Goal: Information Seeking & Learning: Learn about a topic

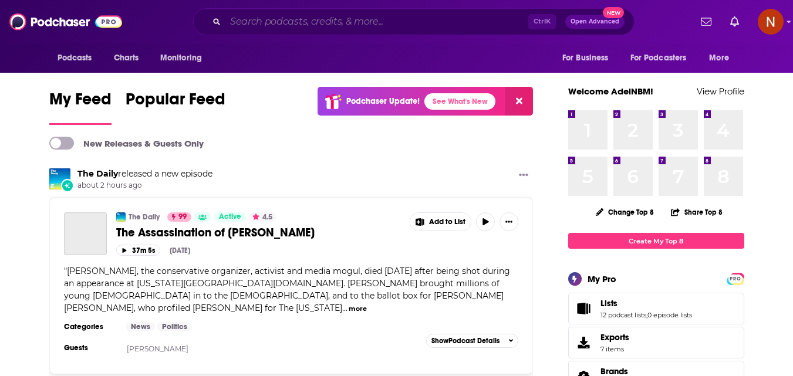
click at [346, 22] on input "Search podcasts, credits, & more..." at bounding box center [376, 21] width 303 height 19
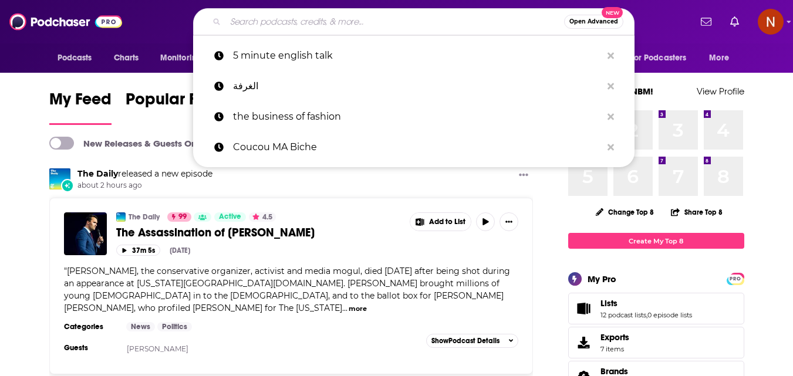
paste input "جناية"
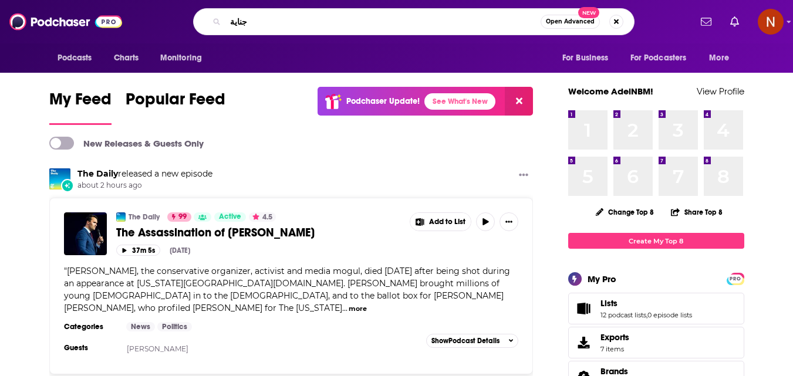
type input "جناية"
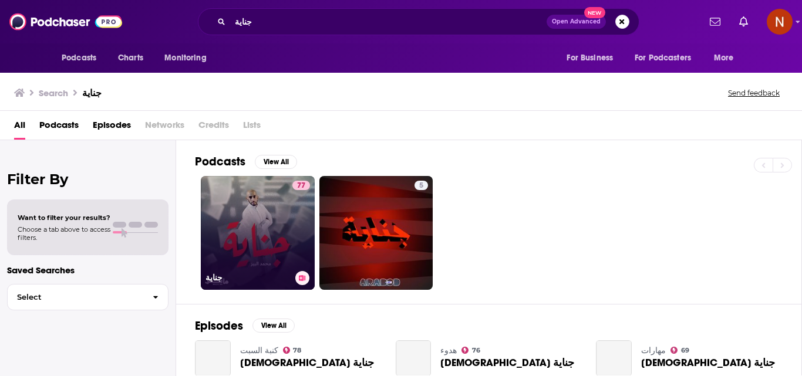
click at [262, 240] on link "77 جناية" at bounding box center [258, 233] width 114 height 114
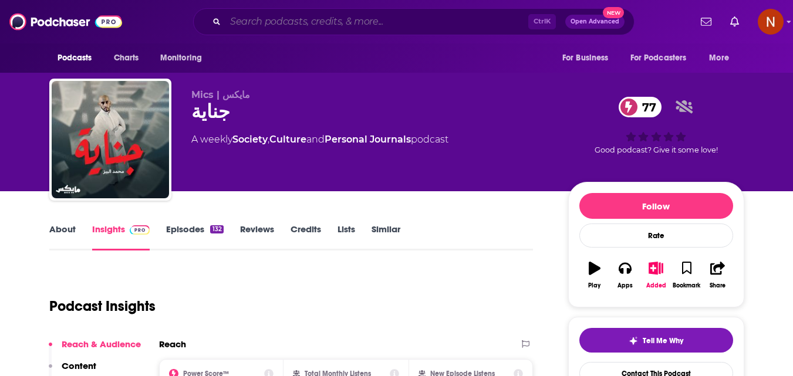
click at [357, 14] on input "Search podcasts, credits, & more..." at bounding box center [376, 21] width 303 height 19
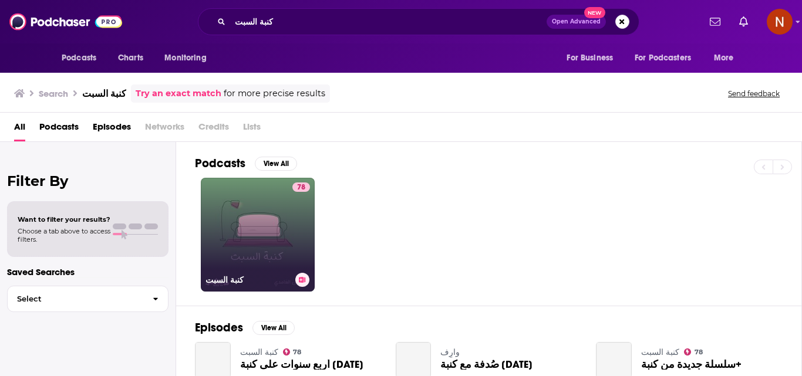
click at [266, 223] on link "78 كنبة [DATE]" at bounding box center [258, 235] width 114 height 114
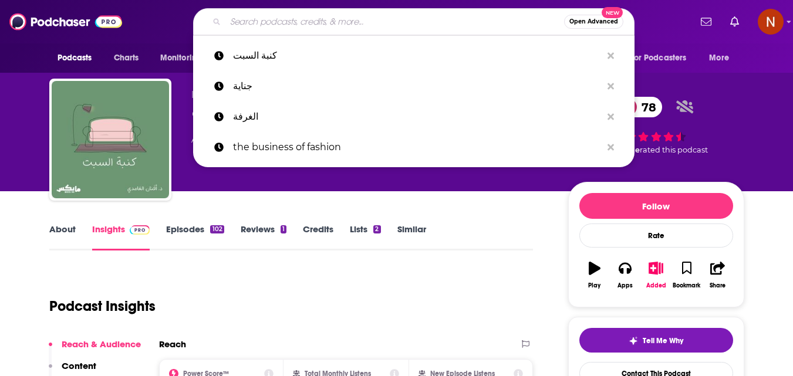
click at [355, 19] on input "Search podcasts, credits, & more..." at bounding box center [394, 21] width 339 height 19
paste input "موسوعة الكتب الصوتية"
type input "موسوعة الكتب الصوتية"
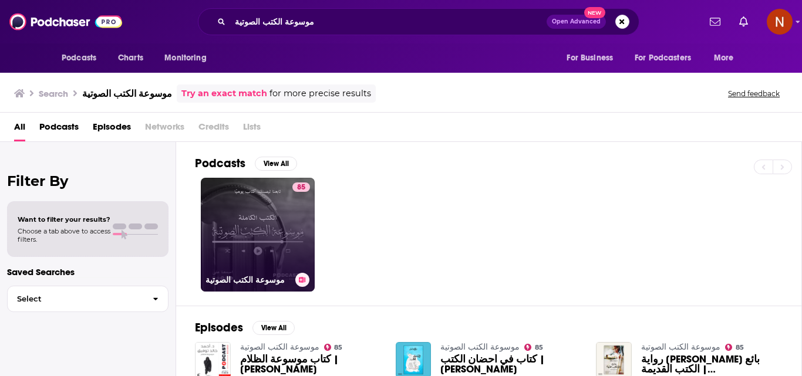
drag, startPoint x: 272, startPoint y: 212, endPoint x: 248, endPoint y: 233, distance: 32.0
click at [248, 233] on link "85 موسوعة الكتب الصوتية" at bounding box center [258, 235] width 114 height 114
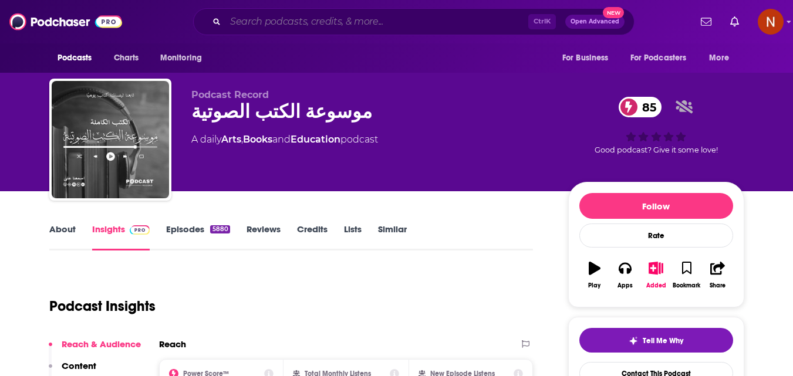
click at [316, 20] on input "Search podcasts, credits, & more..." at bounding box center [376, 21] width 303 height 19
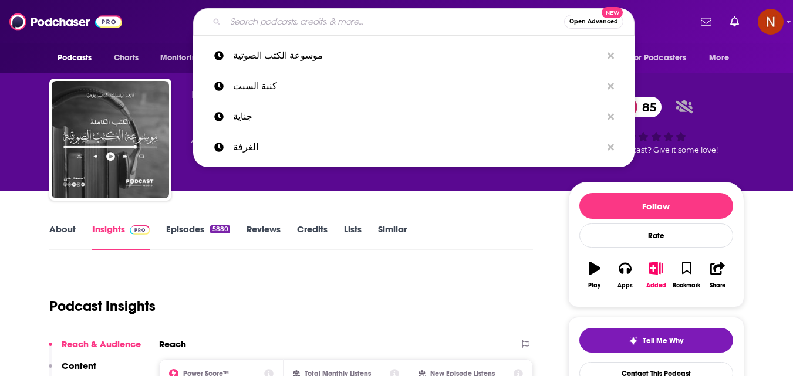
paste input "PaperSamwich ساندوتش ورقي"
type input "PaperSamwich ساندوتش ورقي"
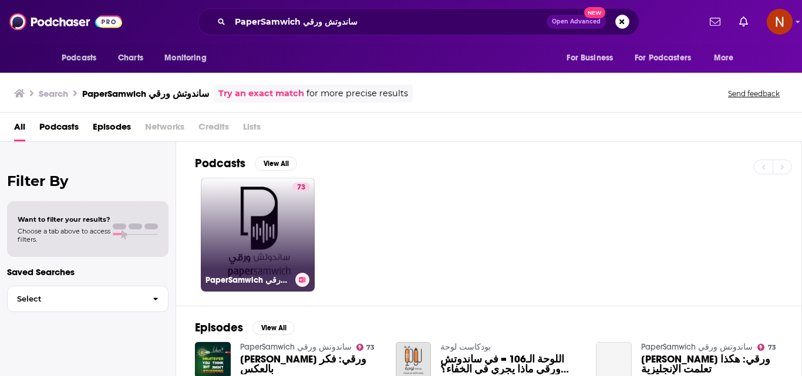
click at [255, 226] on link "73 PaperSamwich ساندوتش ورقي" at bounding box center [258, 235] width 114 height 114
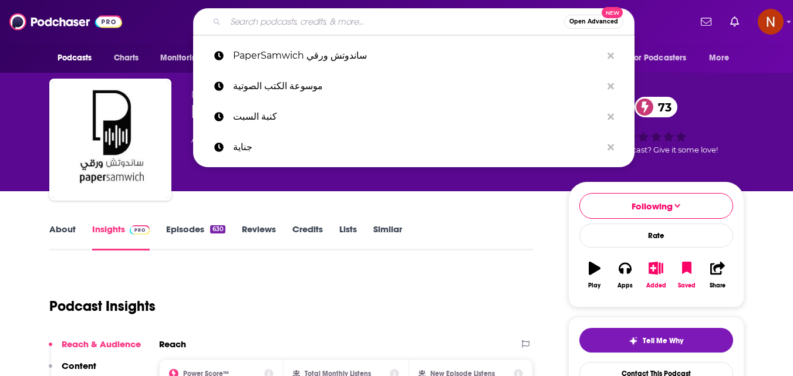
click at [332, 21] on input "Search podcasts, credits, & more..." at bounding box center [394, 21] width 339 height 19
paste input "هدوء"
type input "هدوء"
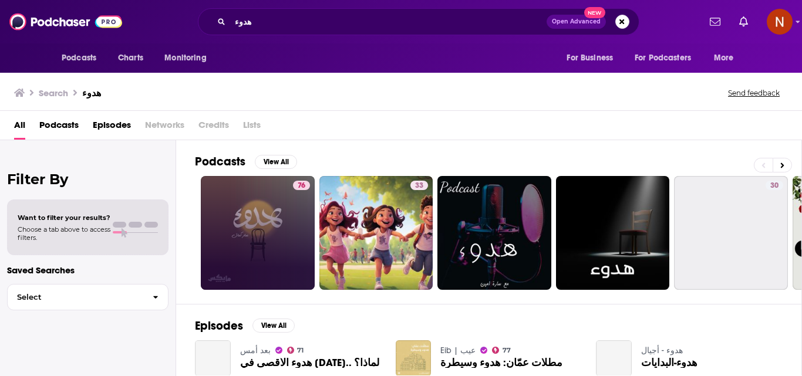
click at [312, 243] on link "76" at bounding box center [258, 233] width 114 height 114
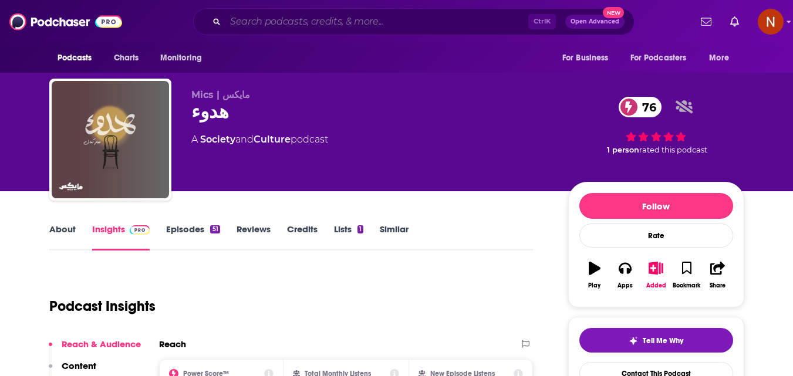
click at [314, 26] on input "Search podcasts, credits, & more..." at bounding box center [376, 21] width 303 height 19
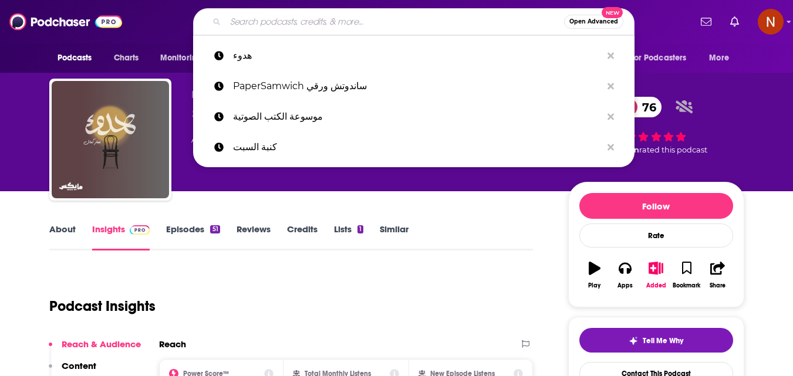
paste input "كنوز السيرة للشيخ [PERSON_NAME][DATE]"
type input "كنوز السيرة للشيخ [PERSON_NAME][DATE]"
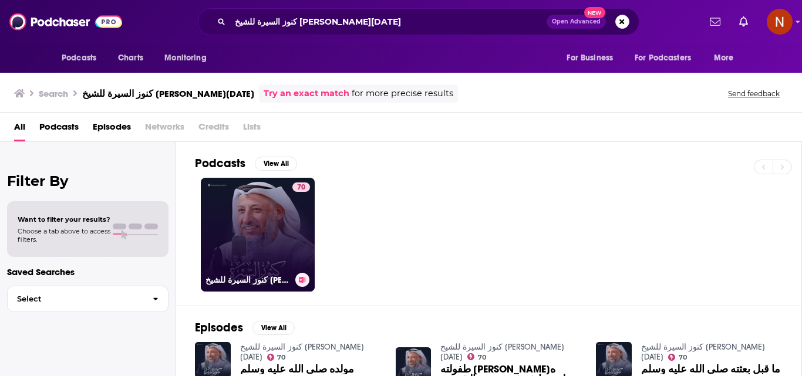
click at [261, 241] on link "70 كنوز السيرة للشيخ [PERSON_NAME][DATE]" at bounding box center [258, 235] width 114 height 114
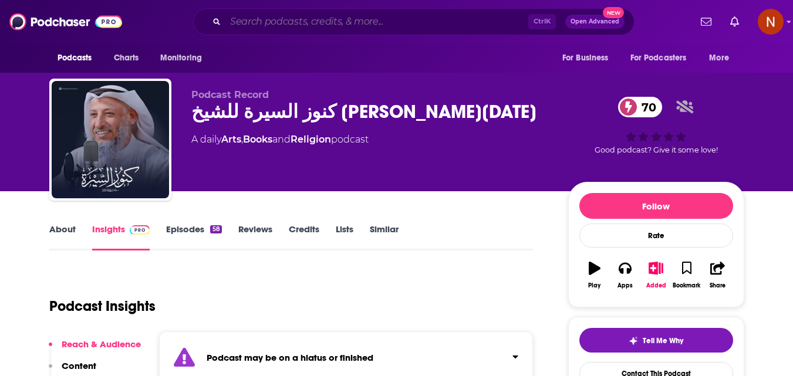
click at [369, 22] on input "Search podcasts, credits, & more..." at bounding box center [376, 21] width 303 height 19
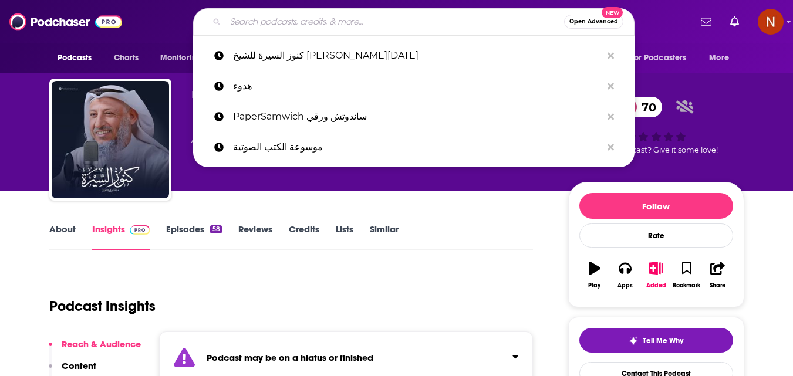
paste input "أسمار"
type input "أسمار"
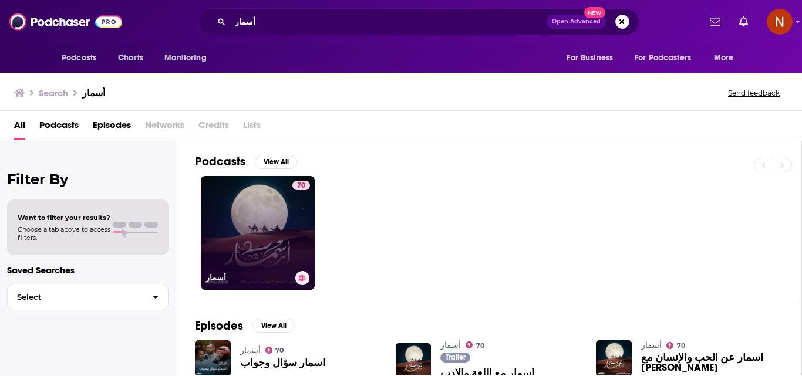
drag, startPoint x: 247, startPoint y: 209, endPoint x: 233, endPoint y: 208, distance: 13.6
click at [233, 208] on link "70 أسمار" at bounding box center [258, 233] width 114 height 114
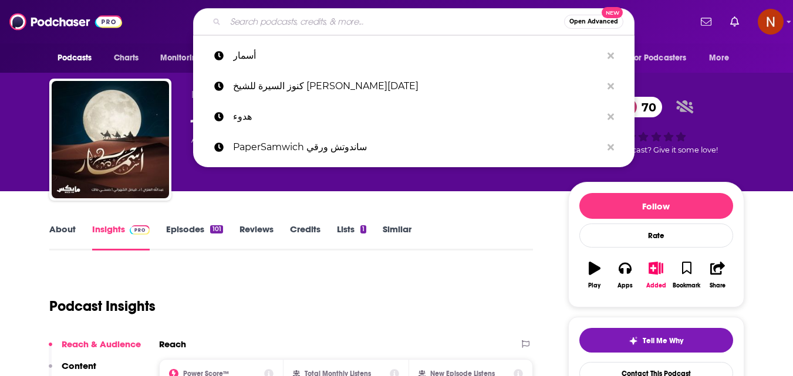
click at [347, 25] on input "Search podcasts, credits, & more..." at bounding box center [394, 21] width 339 height 19
paste input "Dom Tak | دُمْ تَكْ"
type input "Dom Tak | دُمْ تَكْ"
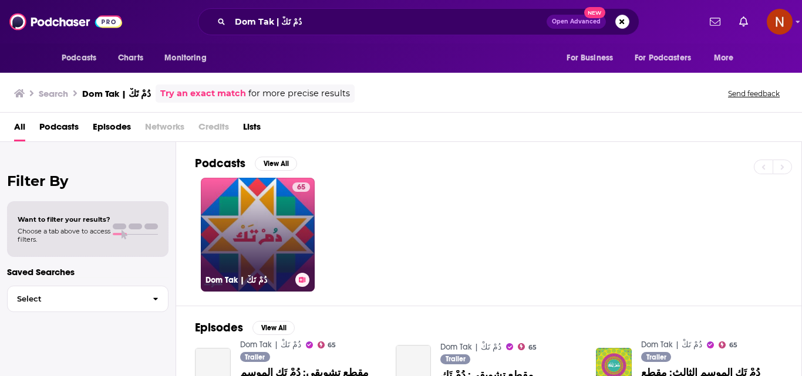
click at [258, 230] on link "65 Dom Tak | دُمْ تَكْ" at bounding box center [258, 235] width 114 height 114
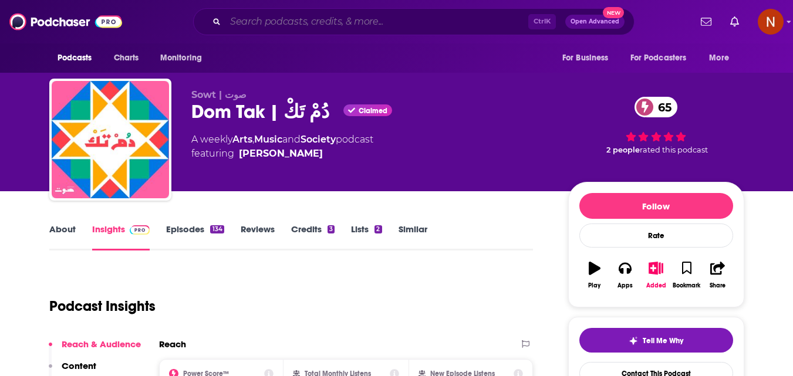
click at [341, 25] on input "Search podcasts, credits, & more..." at bounding box center [376, 21] width 303 height 19
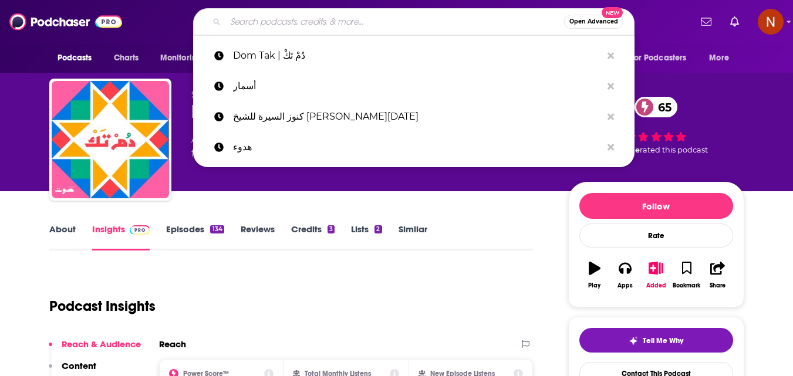
paste input "1001 Nights | ألف ليلة وليلة"
type input "1001 Nights | ألف ليلة وليلة"
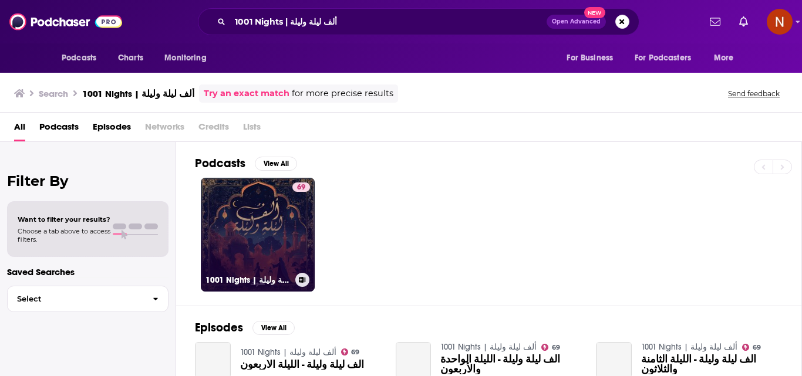
click at [262, 224] on link "69 1001 Nights | ألف ليلة وليلة" at bounding box center [258, 235] width 114 height 114
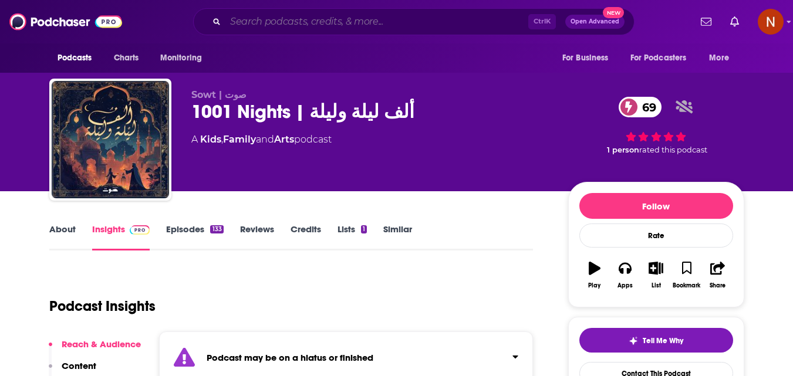
click at [342, 21] on input "Search podcasts, credits, & more..." at bounding box center [376, 21] width 303 height 19
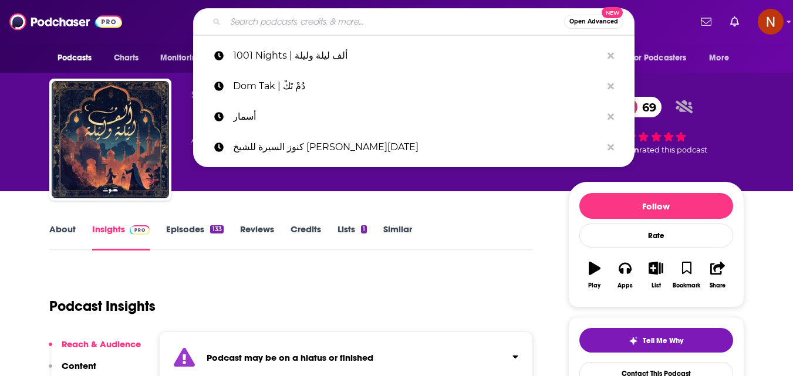
paste input "[PERSON_NAME] | جحا"
type input "[PERSON_NAME] | جحا"
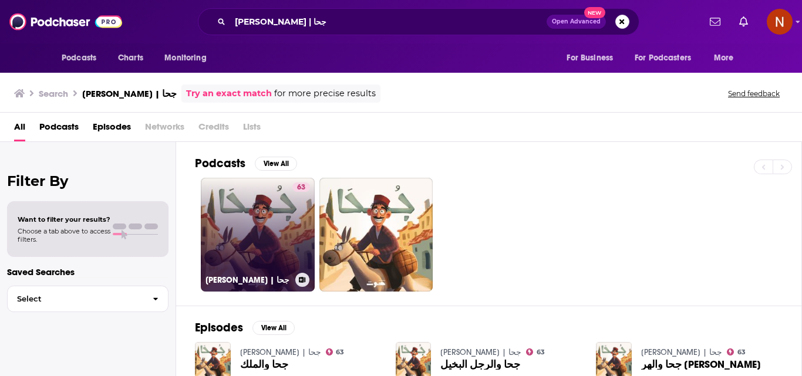
click at [282, 232] on link "63 [PERSON_NAME] | جحا" at bounding box center [258, 235] width 114 height 114
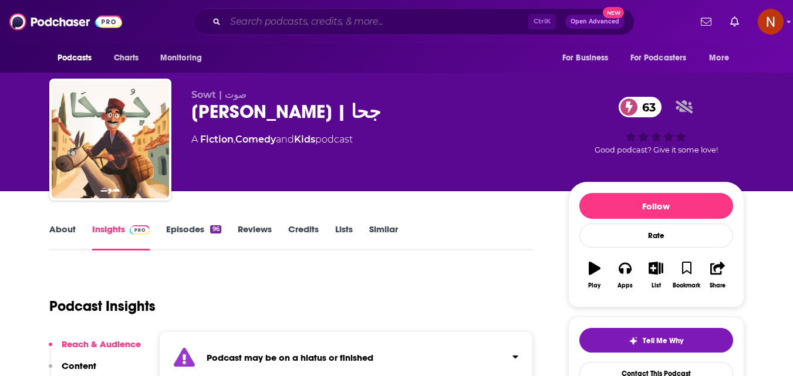
click at [377, 22] on input "Search podcasts, credits, & more..." at bounding box center [376, 21] width 303 height 19
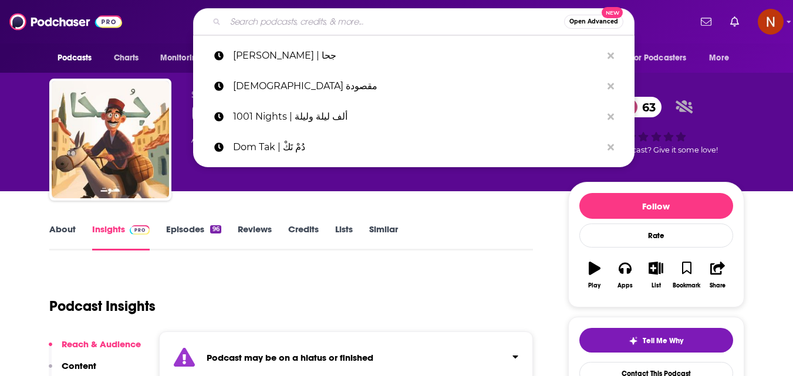
paste input "Dom Tak | دُمْ تَكْ"
type input "Dom Tak | دُمْ تَكْ"
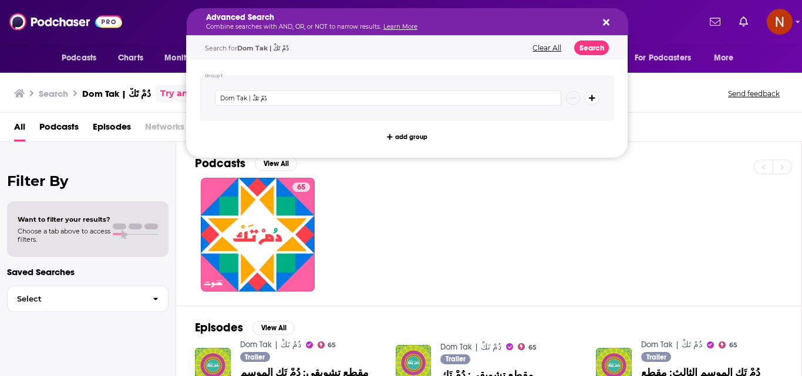
drag, startPoint x: 339, startPoint y: 17, endPoint x: 227, endPoint y: 18, distance: 112.2
click at [699, 174] on div "Podcasts View All" at bounding box center [498, 167] width 607 height 22
click at [563, 219] on div "65" at bounding box center [498, 235] width 607 height 114
click at [270, 26] on p "Combine searches with AND, OR, or NOT to narrow results. Learn More" at bounding box center [398, 27] width 384 height 6
click at [606, 25] on icon "Search podcasts, credits, & more..." at bounding box center [606, 22] width 6 height 9
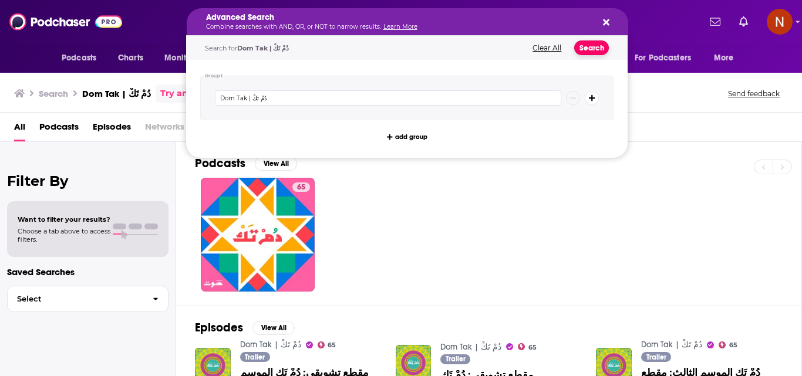
click at [603, 46] on button "Search" at bounding box center [591, 48] width 35 height 15
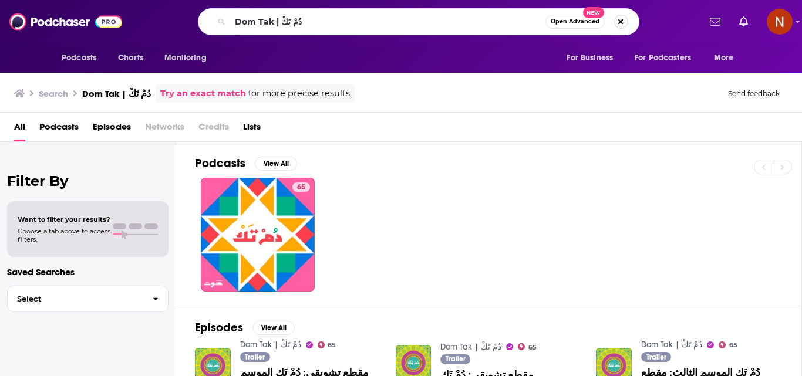
click at [622, 21] on button "Search podcasts, credits, & more..." at bounding box center [621, 22] width 14 height 14
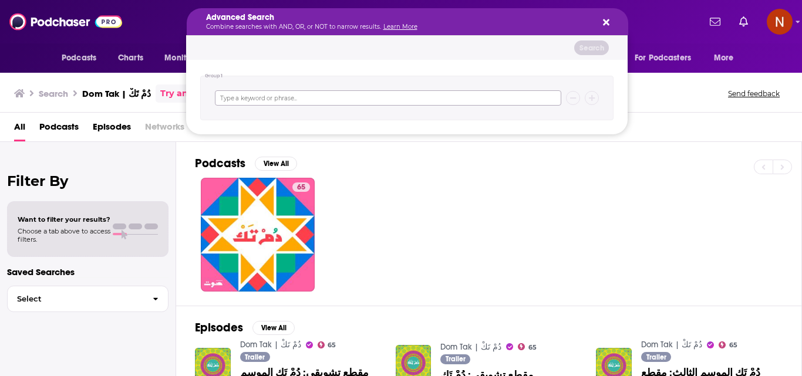
click at [270, 93] on input "Search podcasts, credits, & more..." at bounding box center [388, 97] width 346 height 15
paste input "استشارة مع [PERSON_NAME]"
type input "استشارة مع [PERSON_NAME]"
click at [608, 23] on icon "Search podcasts, credits, & more..." at bounding box center [606, 22] width 6 height 6
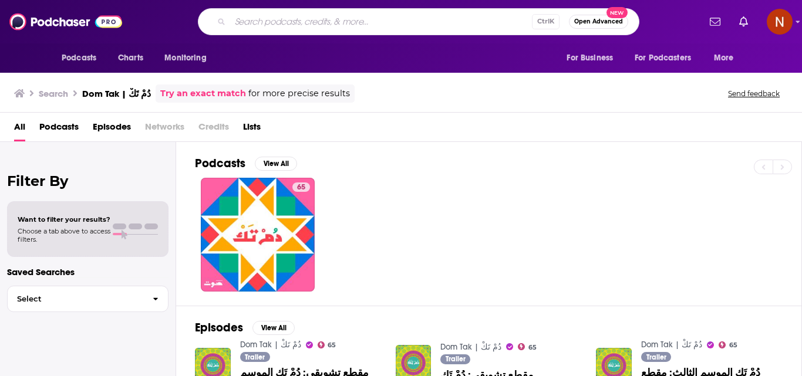
click at [610, 23] on span "Open Advanced" at bounding box center [598, 22] width 49 height 6
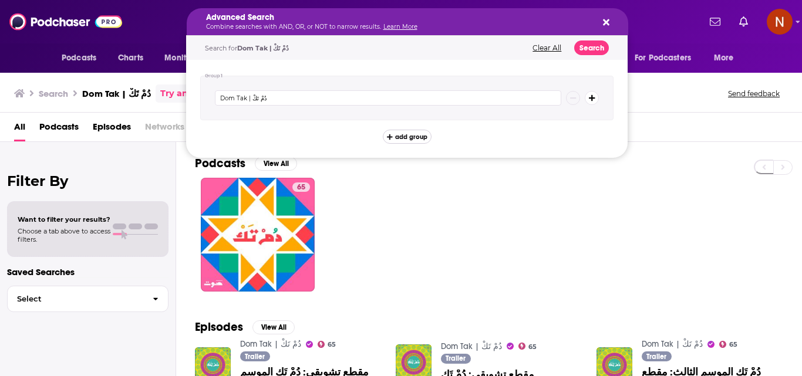
click at [389, 134] on icon "Search podcasts, credits, & more..." at bounding box center [390, 137] width 6 height 6
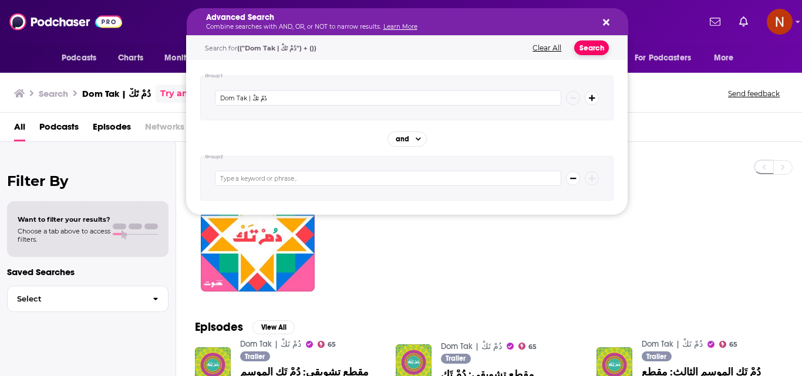
click at [577, 42] on button "Search" at bounding box center [591, 48] width 35 height 15
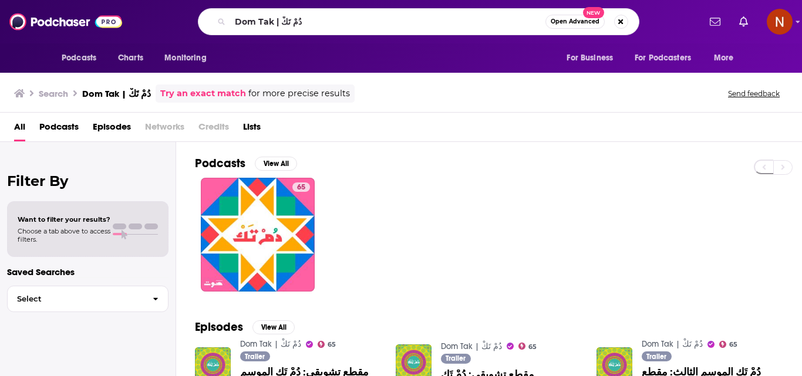
click at [629, 22] on div "Dom Tak | دُمْ تَكْ Open Advanced New" at bounding box center [419, 21] width 442 height 27
click at [622, 21] on button "Search podcasts, credits, & more..." at bounding box center [621, 22] width 14 height 14
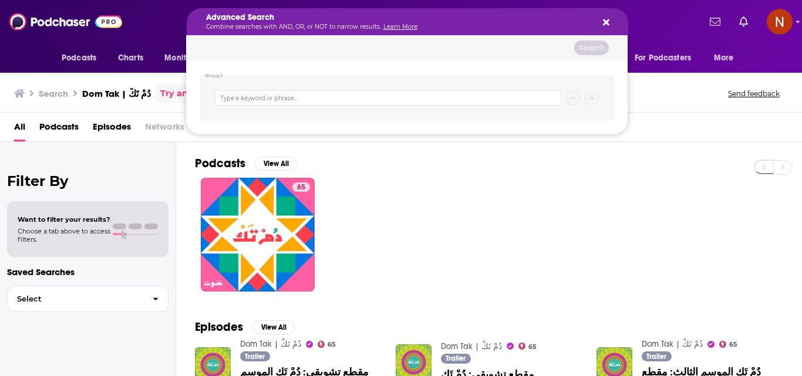
click at [622, 21] on div "Advanced Search Combine searches with AND, OR, or NOT to narrow results. Learn …" at bounding box center [408, 21] width 442 height 27
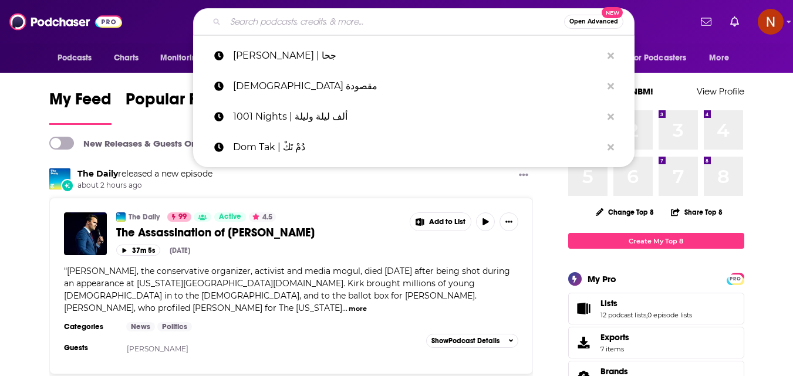
click at [250, 18] on input "Search podcasts, credits, & more..." at bounding box center [394, 21] width 339 height 19
paste input "استشارة مع [PERSON_NAME]"
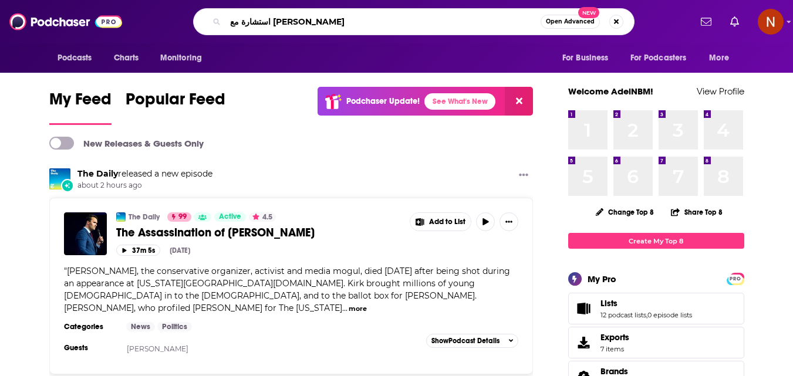
type input "استشارة مع [PERSON_NAME]"
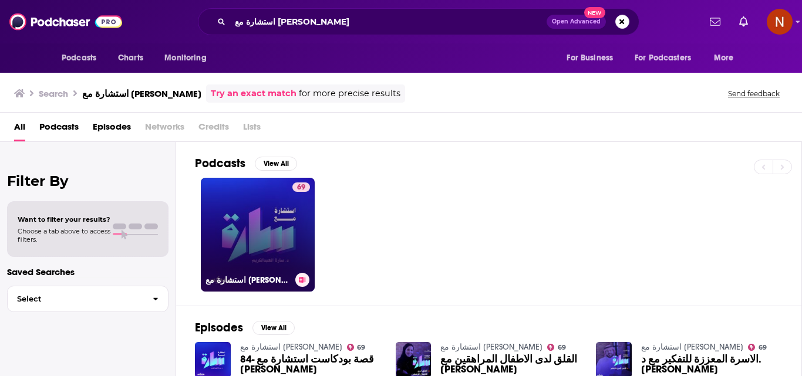
drag, startPoint x: 262, startPoint y: 236, endPoint x: 238, endPoint y: 221, distance: 29.0
click at [238, 221] on link "69 استشارة مع سارة" at bounding box center [258, 235] width 114 height 114
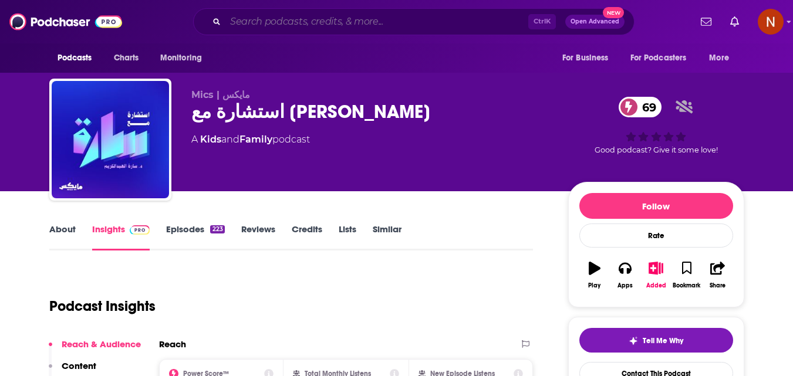
click at [366, 18] on input "Search podcasts, credits, & more..." at bounding box center [376, 21] width 303 height 19
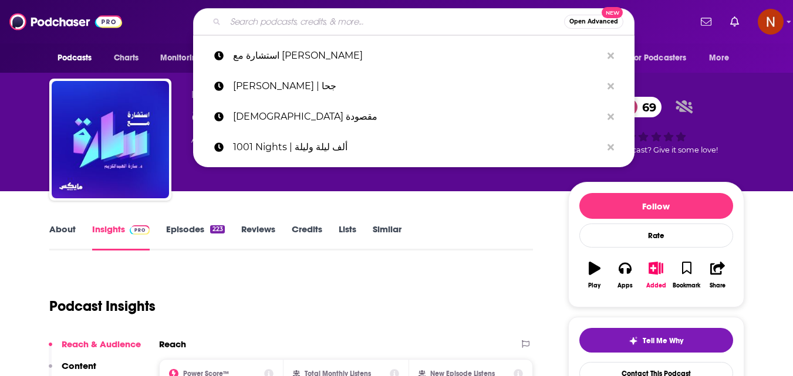
paste input "مُسودّة"
type input "مُسودّة"
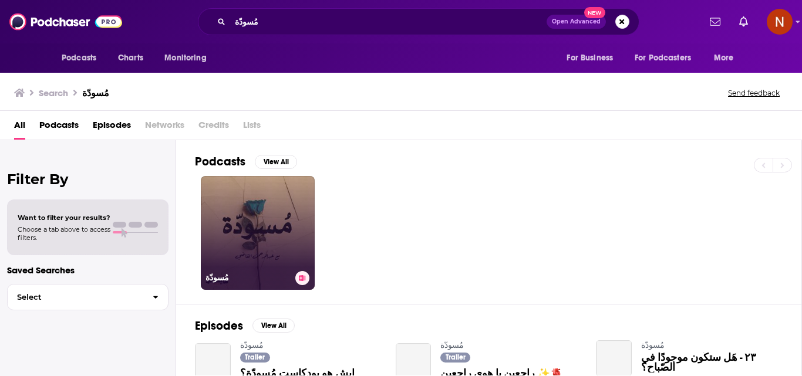
click at [260, 238] on link "مُسودّة" at bounding box center [258, 233] width 114 height 114
